Goal: Navigation & Orientation: Find specific page/section

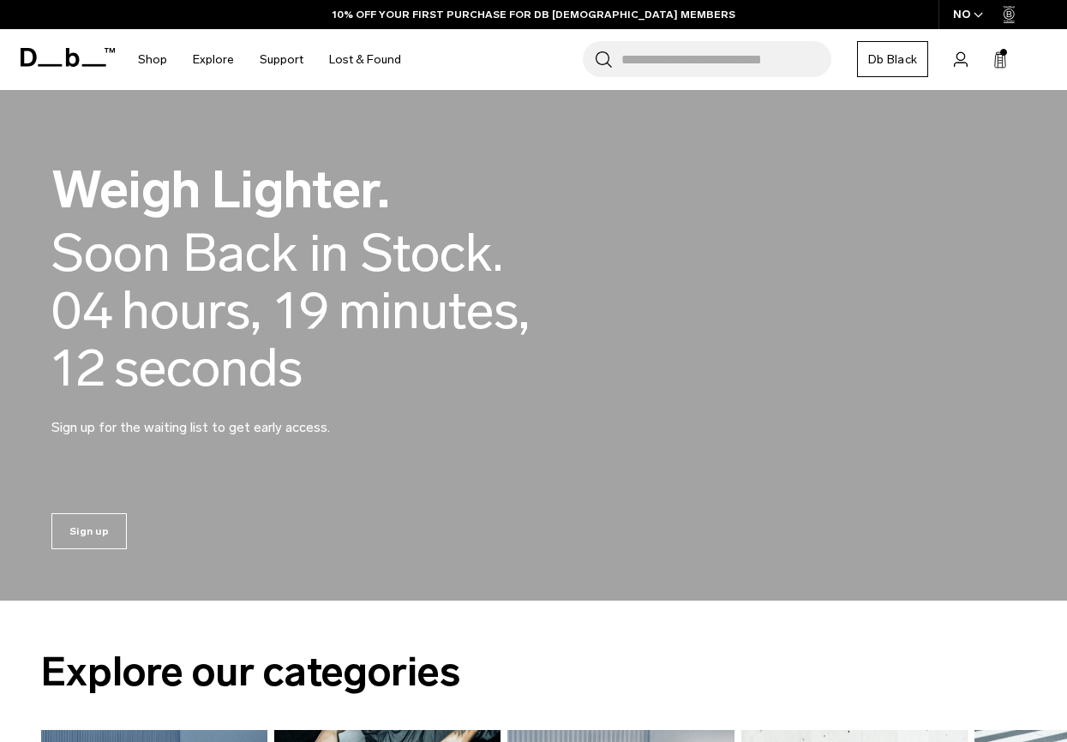
click at [694, 60] on input "Search for Bags, Luggage..." at bounding box center [726, 59] width 210 height 36
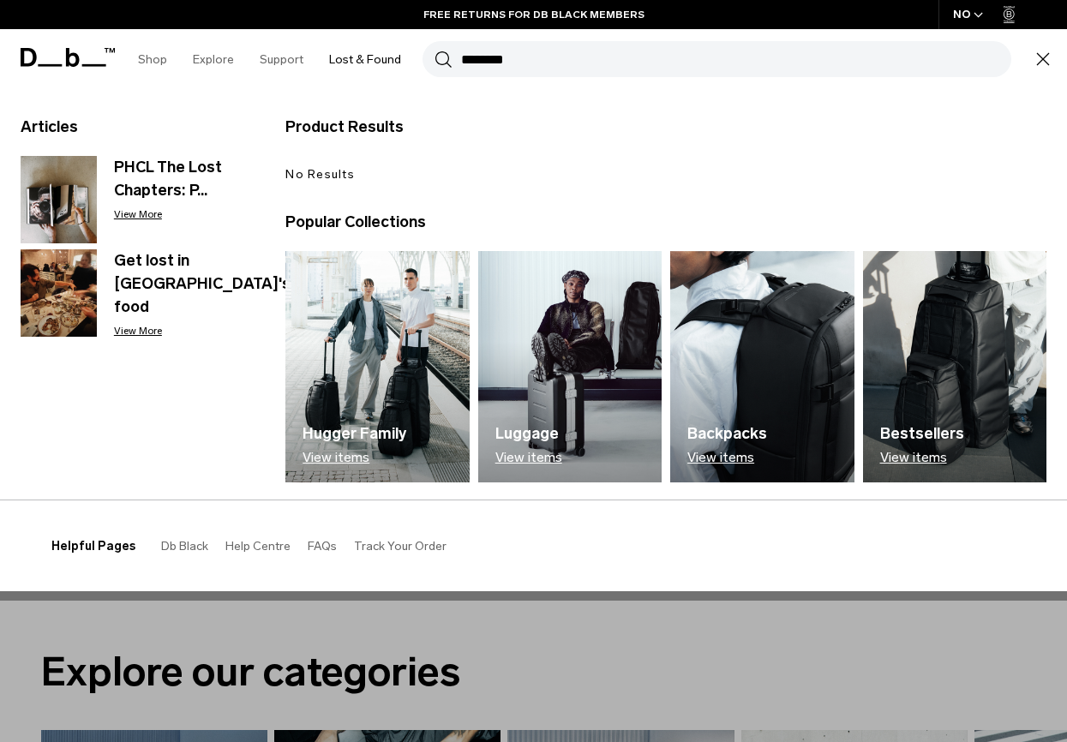
type input "********"
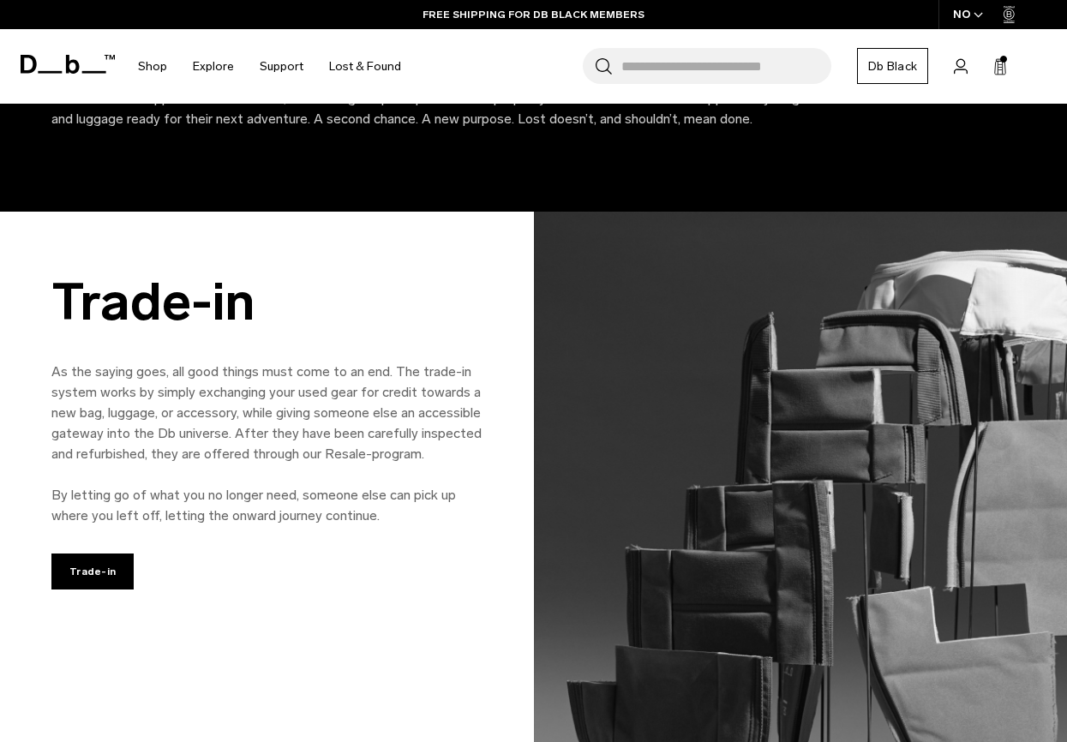
scroll to position [1017, 0]
